Goal: Task Accomplishment & Management: Complete application form

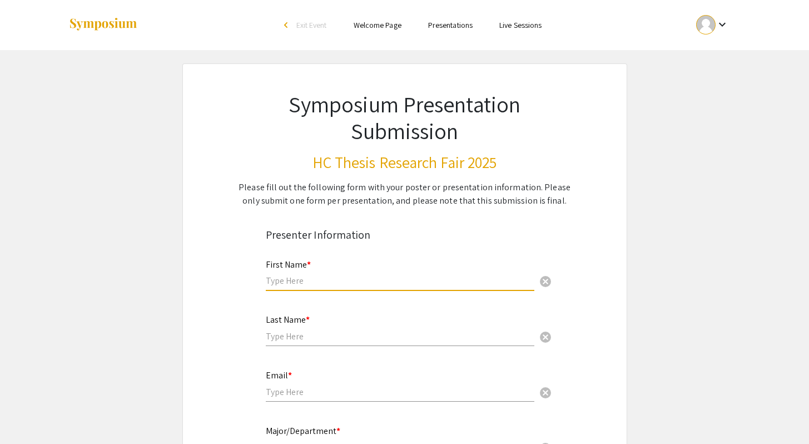
click at [402, 281] on input "text" at bounding box center [400, 281] width 269 height 12
type input "[PERSON_NAME]"
type input "Wood"
type input "[EMAIL_ADDRESS][DOMAIN_NAME]"
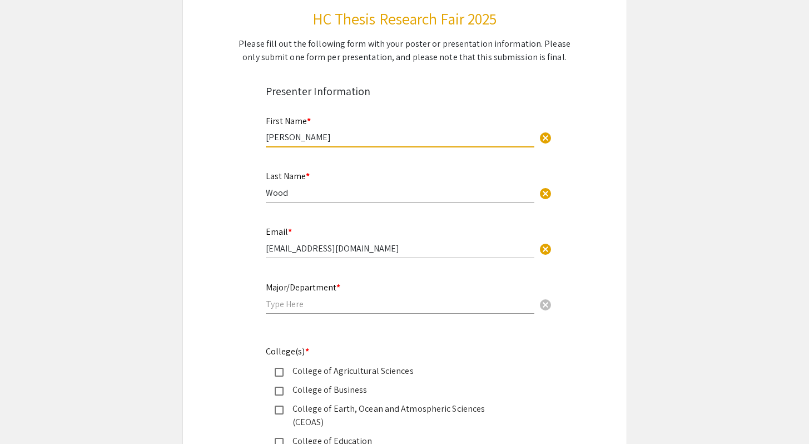
scroll to position [149, 0]
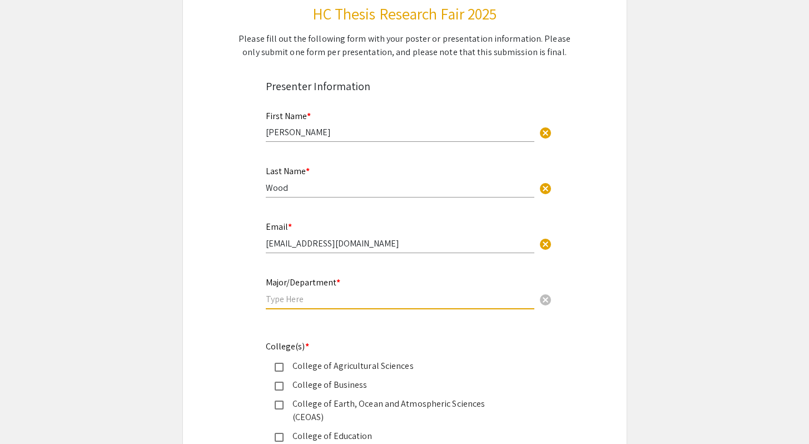
click at [346, 296] on input "text" at bounding box center [400, 299] width 269 height 12
type input "English/Environmental Sciences"
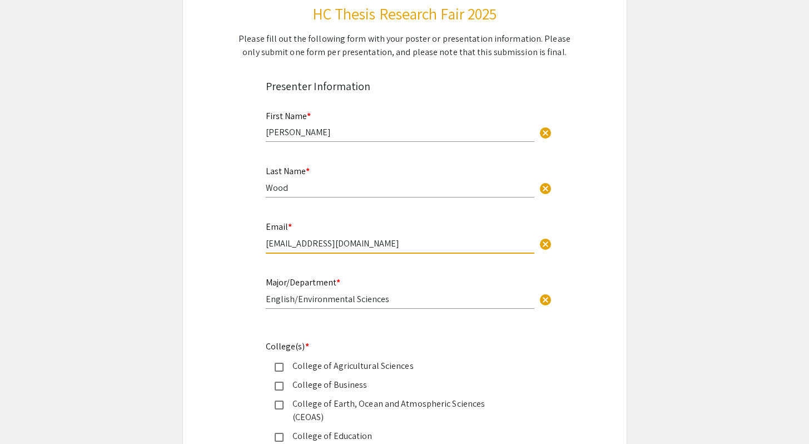
drag, startPoint x: 363, startPoint y: 244, endPoint x: 218, endPoint y: 240, distance: 144.7
type input "[EMAIL_ADDRESS][DOMAIN_NAME]"
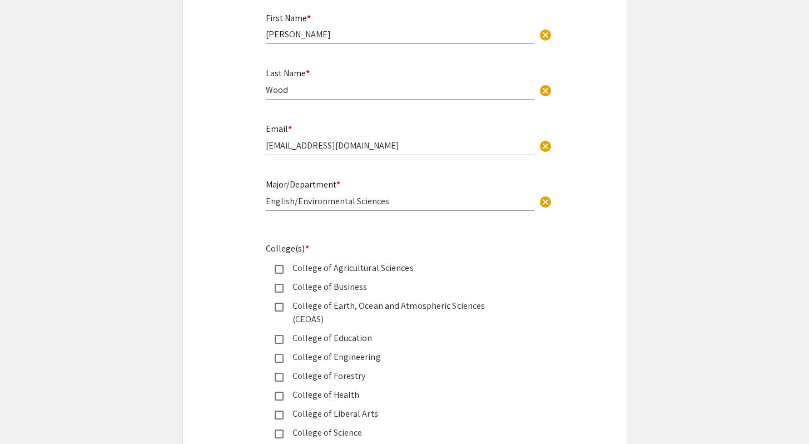
scroll to position [303, 0]
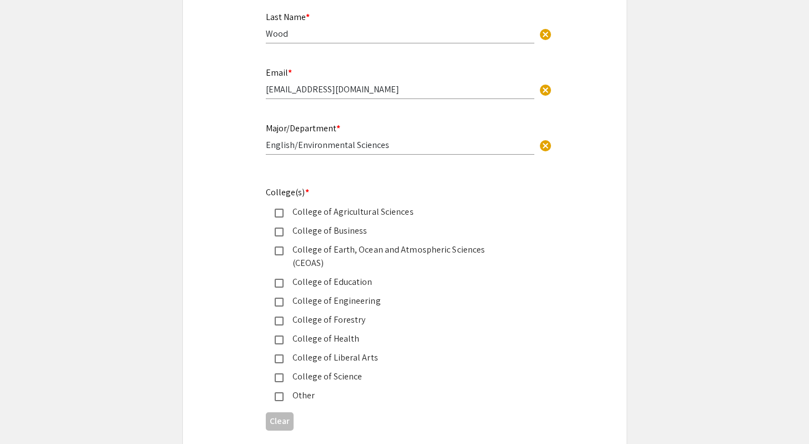
click at [277, 249] on mat-pseudo-checkbox at bounding box center [279, 250] width 9 height 9
click at [279, 354] on mat-pseudo-checkbox at bounding box center [279, 358] width 9 height 9
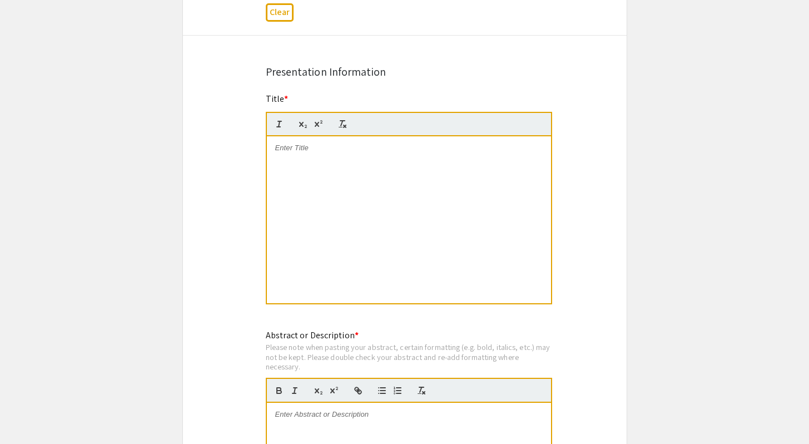
scroll to position [721, 0]
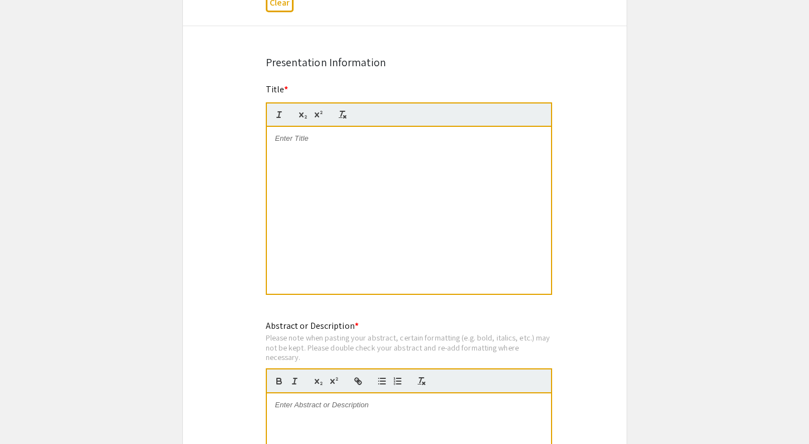
click at [318, 136] on div at bounding box center [409, 210] width 284 height 167
click at [264, 127] on div "Title * My NEw Home: This field is required." at bounding box center [405, 197] width 295 height 228
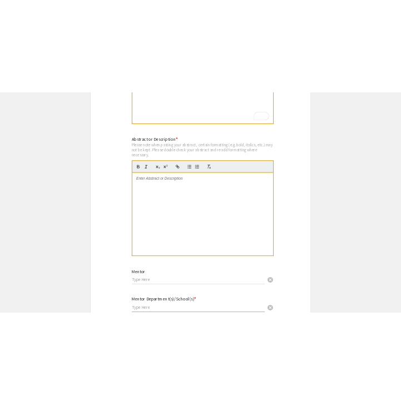
scroll to position [956, 0]
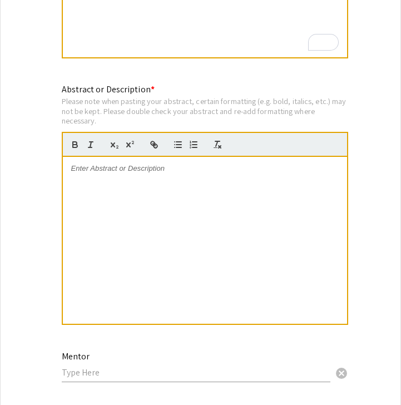
click at [123, 169] on div at bounding box center [205, 240] width 284 height 167
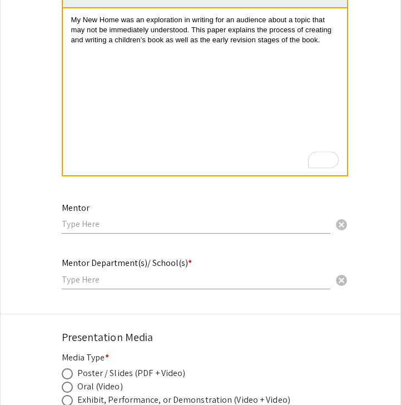
scroll to position [1141, 0]
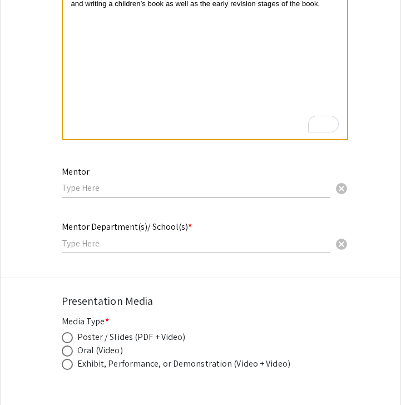
click at [198, 182] on input "text" at bounding box center [196, 188] width 269 height 12
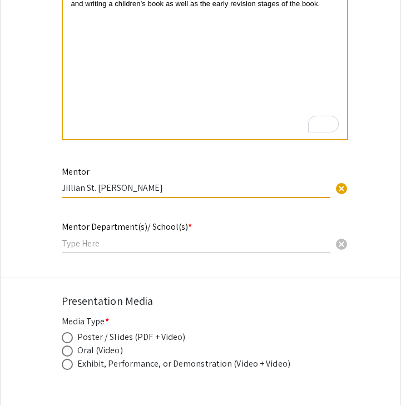
type input "Jillian St. [PERSON_NAME]"
click at [171, 240] on div "Mentor Department(s)/ School(s) * cancel" at bounding box center [196, 232] width 269 height 42
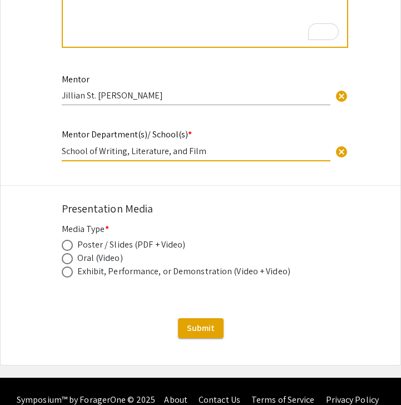
scroll to position [1238, 0]
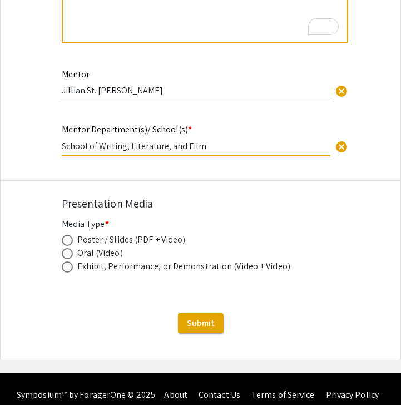
type input "School of Writing, Literature, and Film"
click at [70, 246] on mat-radio-button at bounding box center [70, 252] width 16 height 13
click at [68, 235] on span at bounding box center [67, 240] width 11 height 11
click at [68, 235] on input "radio" at bounding box center [67, 240] width 11 height 11
radio input "true"
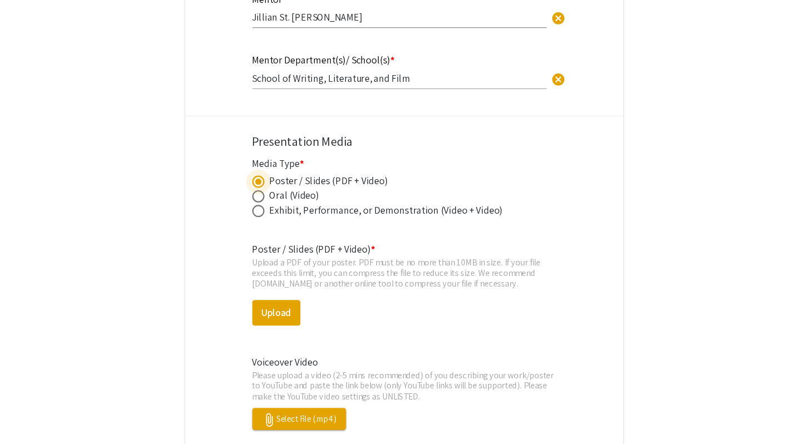
scroll to position [1321, 0]
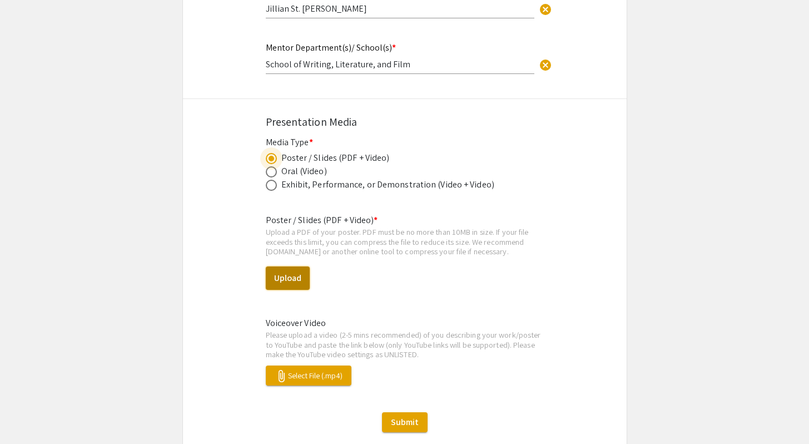
click at [291, 271] on button "Upload" at bounding box center [288, 277] width 44 height 23
click at [287, 266] on button "Upload" at bounding box center [288, 277] width 44 height 23
click at [288, 266] on button "Upload" at bounding box center [288, 277] width 44 height 23
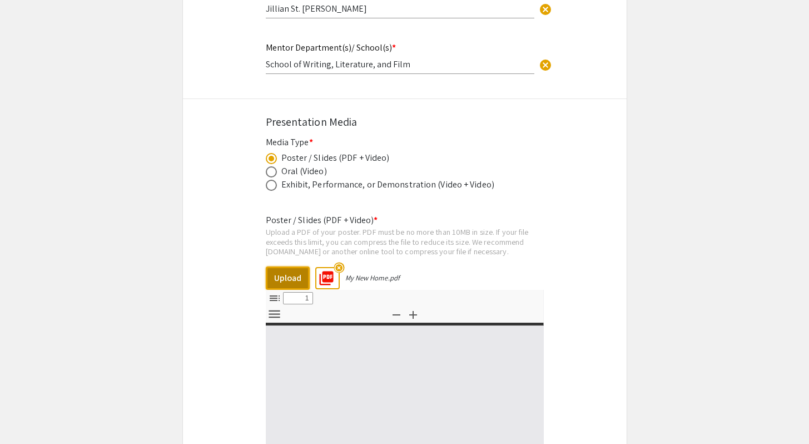
select select "custom"
type input "0"
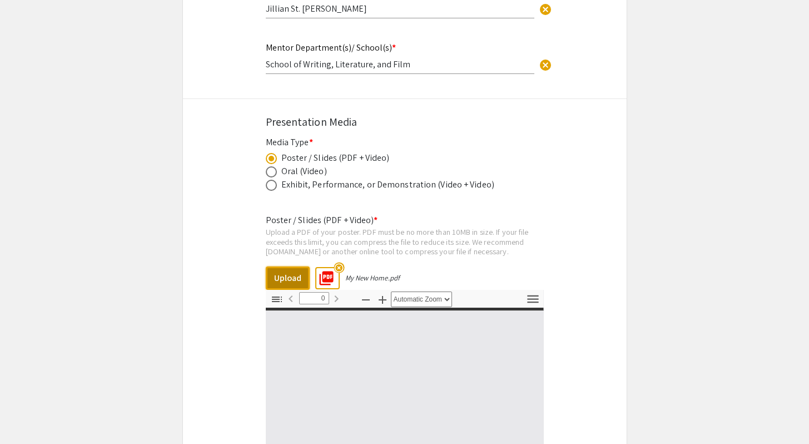
select select "custom"
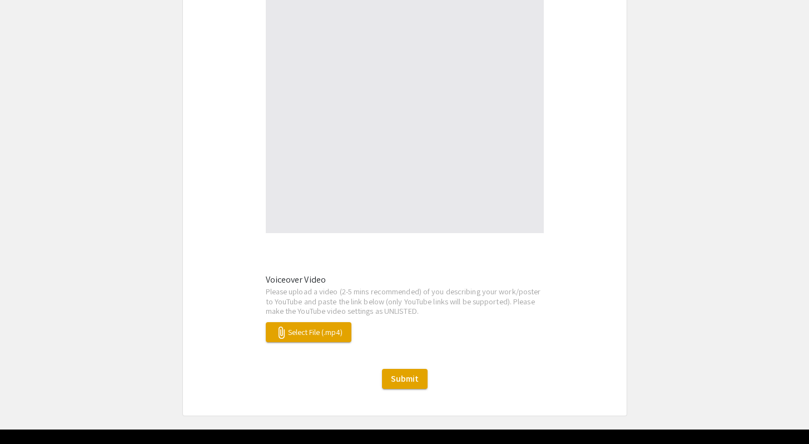
type input "1"
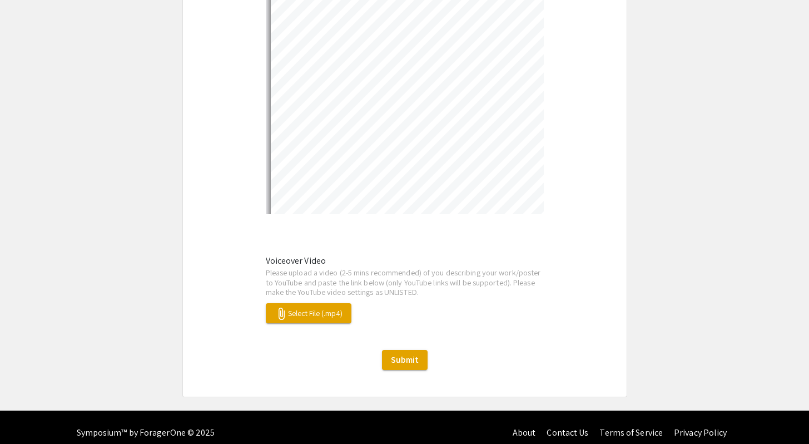
select select "auto"
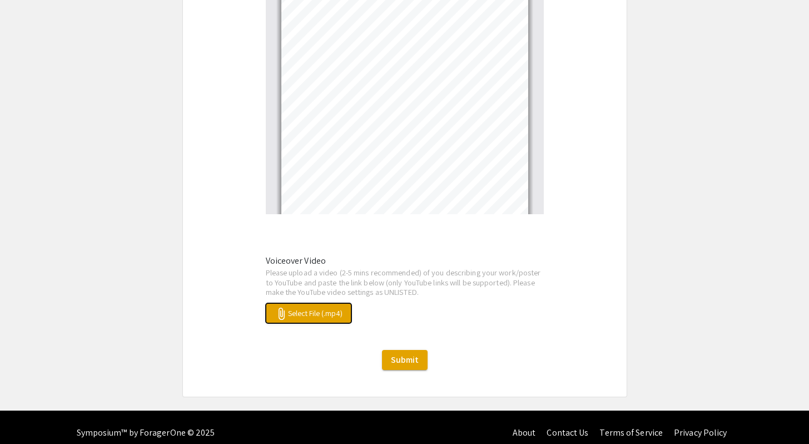
click at [320, 308] on span "attach_file Select File (.mp4)" at bounding box center [309, 313] width 68 height 10
click at [333, 308] on span "attach_file My New Home.mp4" at bounding box center [312, 313] width 75 height 10
click at [305, 309] on button "attach_file My New Home.mp4" at bounding box center [312, 313] width 93 height 20
click at [345, 308] on span "attach_file My New Home.mp4" at bounding box center [312, 313] width 75 height 10
click at [412, 354] on span "Submit" at bounding box center [405, 360] width 28 height 12
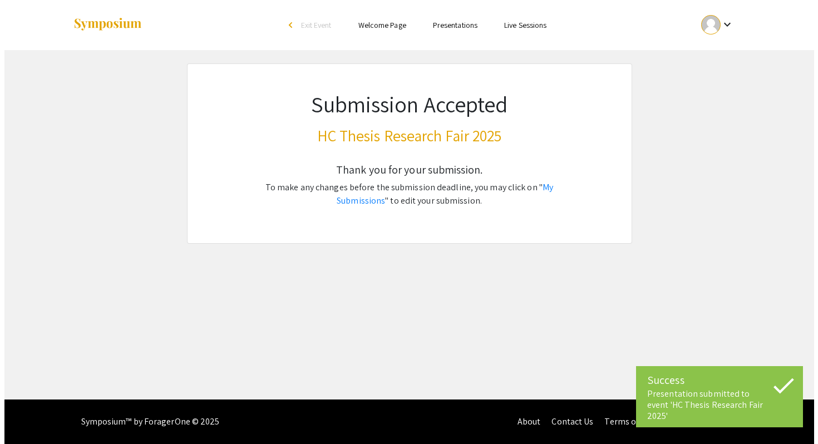
scroll to position [0, 0]
click at [549, 189] on link "My Submissions" at bounding box center [444, 193] width 216 height 25
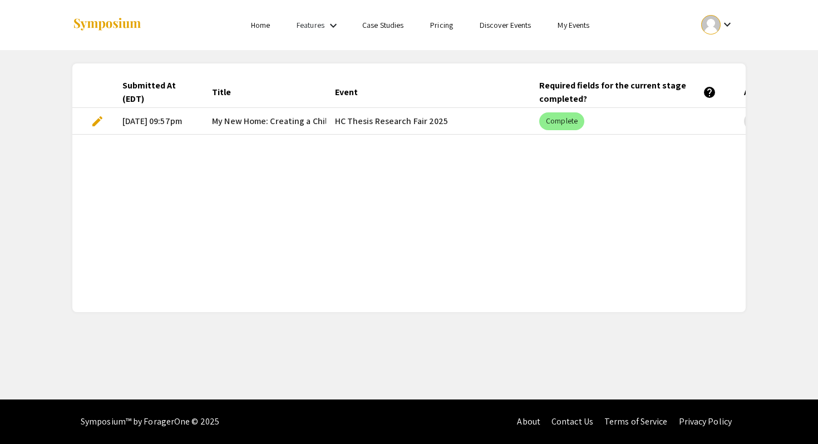
click at [98, 122] on span "edit" at bounding box center [97, 121] width 13 height 13
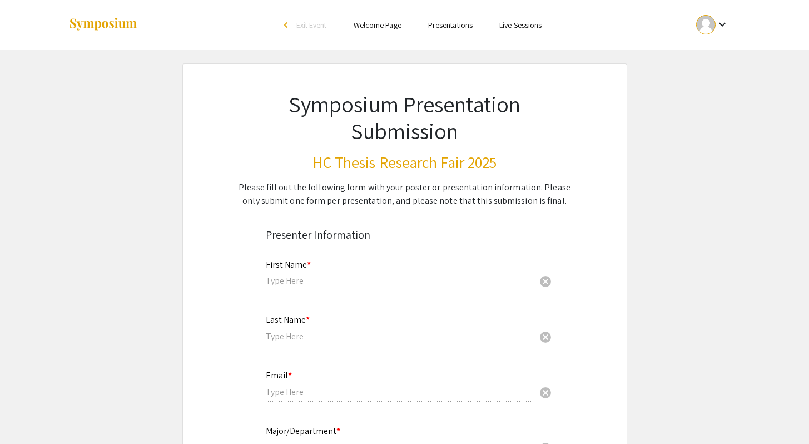
type input "[PERSON_NAME]"
type input "Wood"
type input "[EMAIL_ADDRESS][DOMAIN_NAME]"
type input "English/Environmental Sciences"
type input "Jillian St. [PERSON_NAME]"
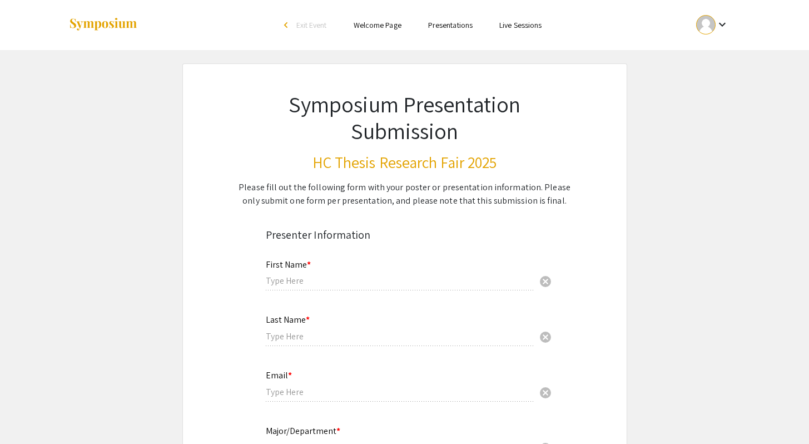
type input "School of Writing, Literature, and Film"
radio input "true"
select select "custom"
type input "0"
select select "custom"
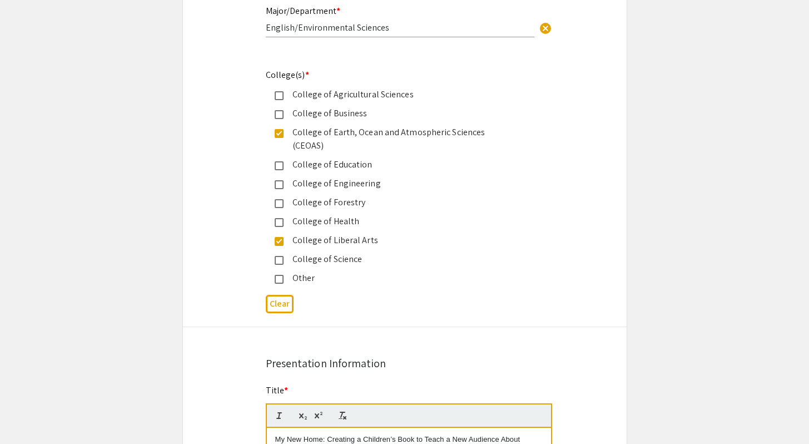
type input "1"
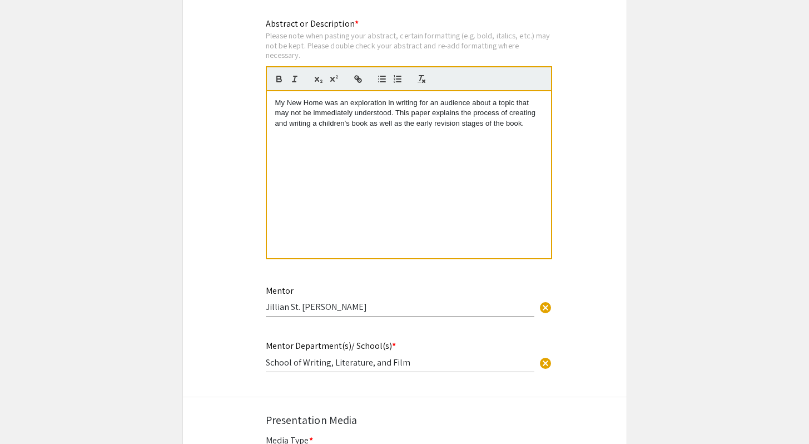
select select "auto"
